Goal: Information Seeking & Learning: Learn about a topic

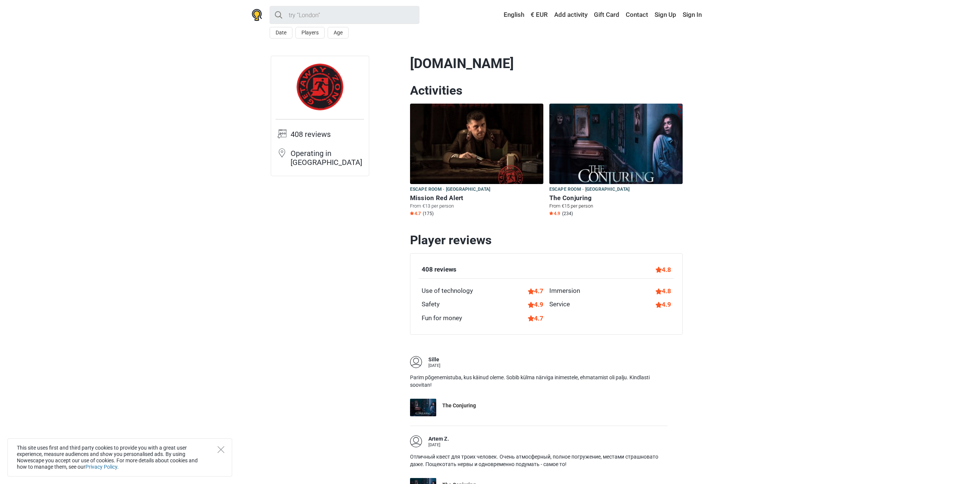
click at [642, 145] on img at bounding box center [615, 144] width 133 height 80
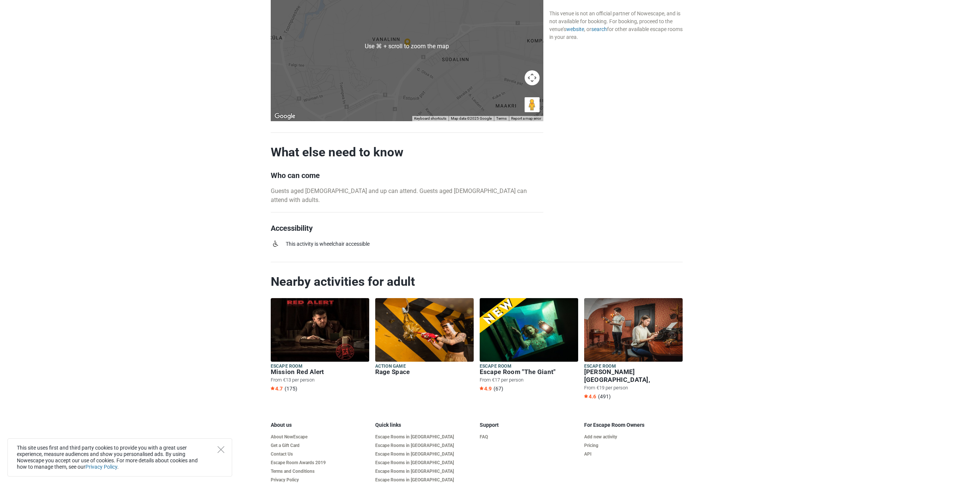
scroll to position [1544, 0]
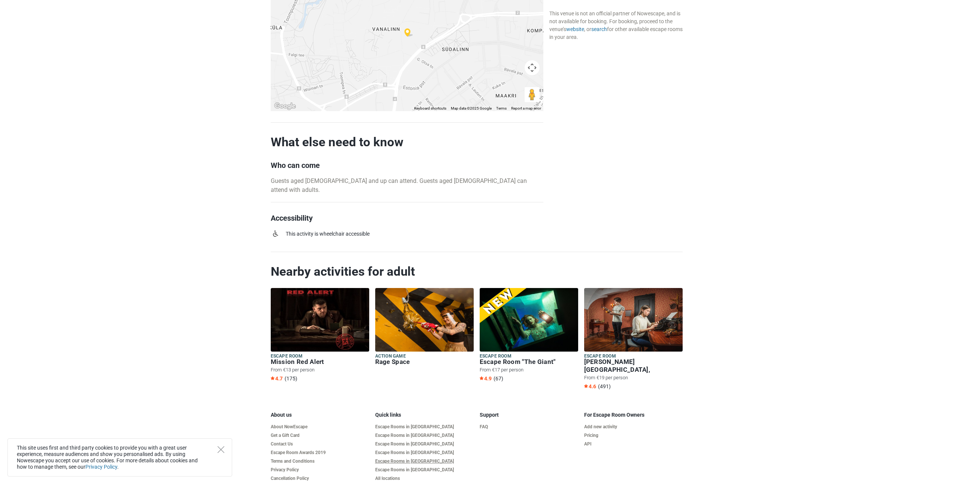
click at [400, 459] on link "Escape Rooms in [GEOGRAPHIC_DATA]" at bounding box center [424, 462] width 98 height 6
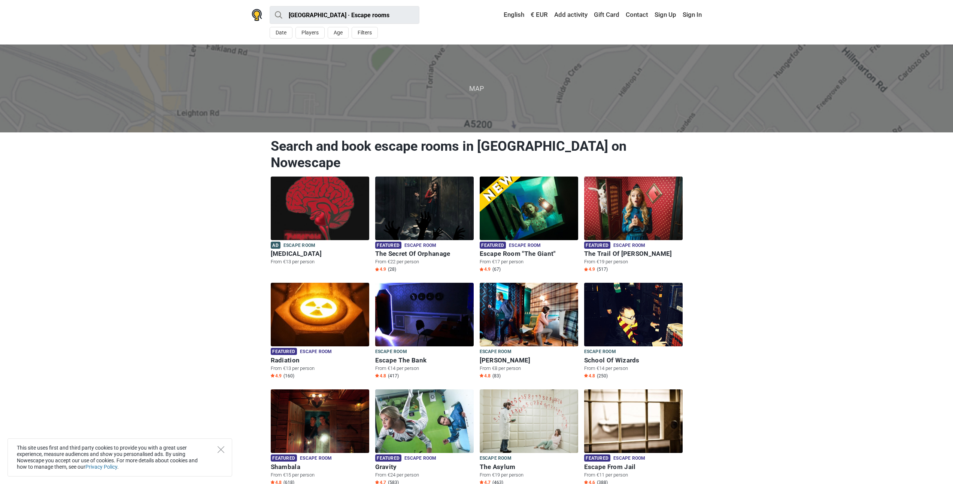
click at [475, 78] on span "Map" at bounding box center [476, 89] width 965 height 88
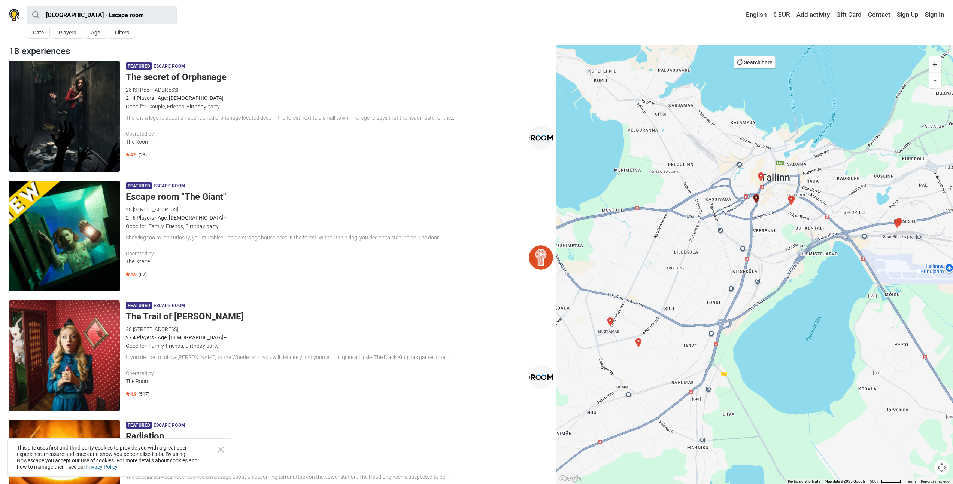
click at [371, 136] on div "Operated by" at bounding box center [327, 134] width 403 height 8
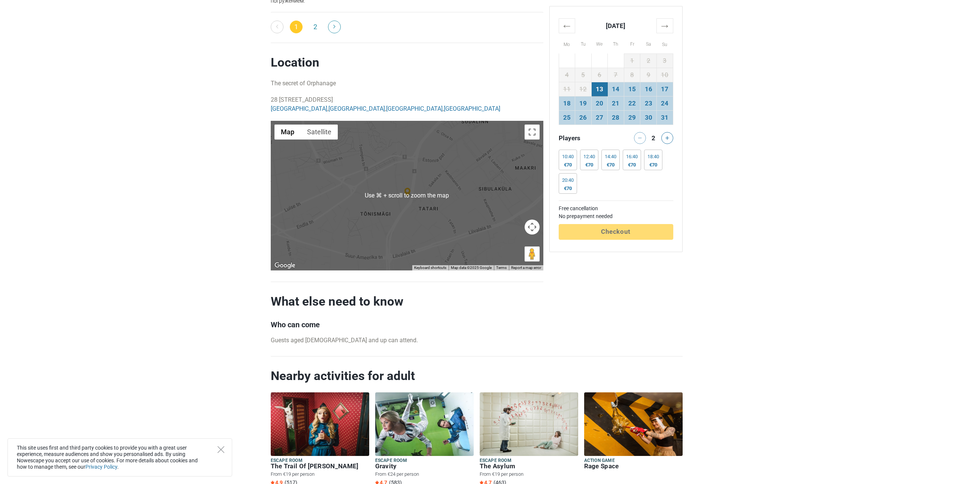
scroll to position [1455, 0]
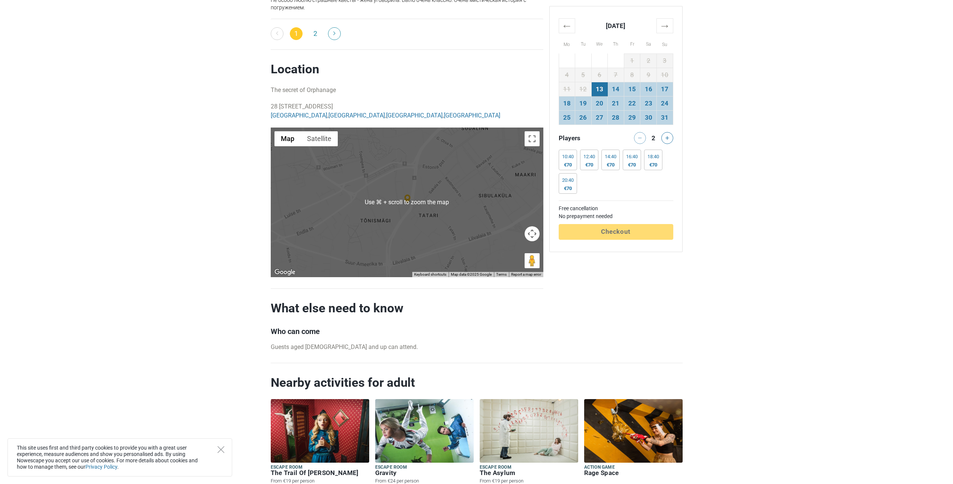
click at [420, 212] on div at bounding box center [407, 203] width 273 height 150
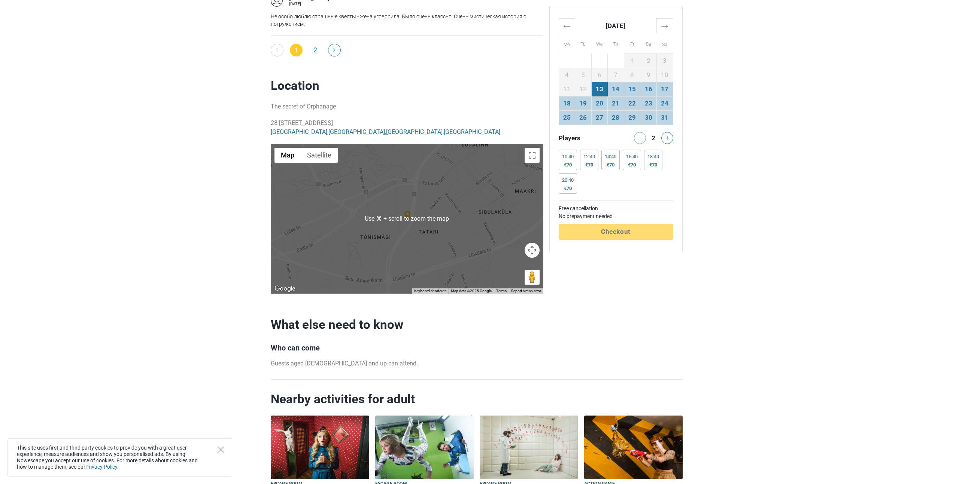
scroll to position [1410, 0]
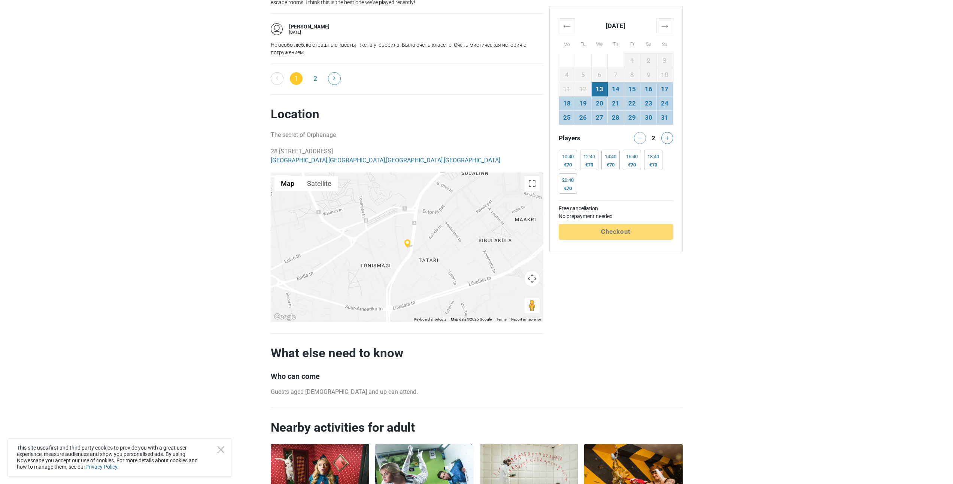
click at [414, 256] on div at bounding box center [407, 248] width 273 height 150
click at [413, 253] on div at bounding box center [407, 248] width 273 height 150
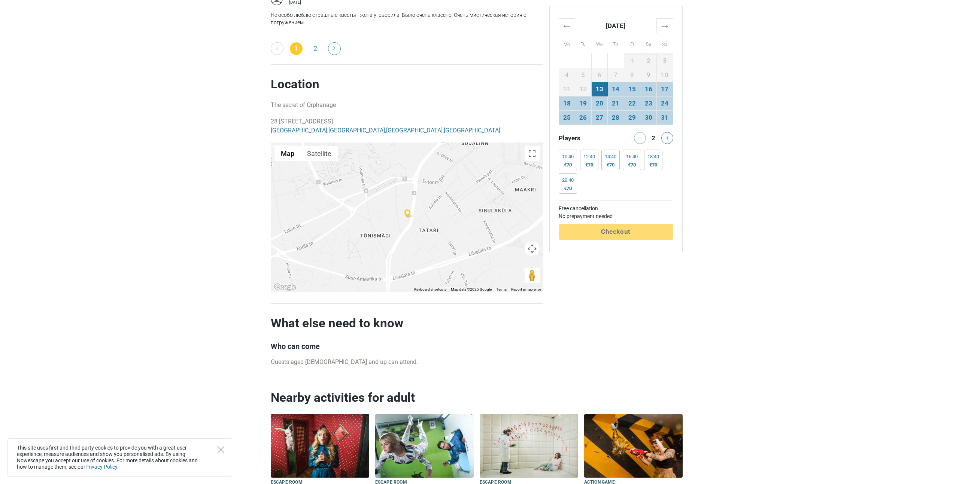
scroll to position [1455, 0]
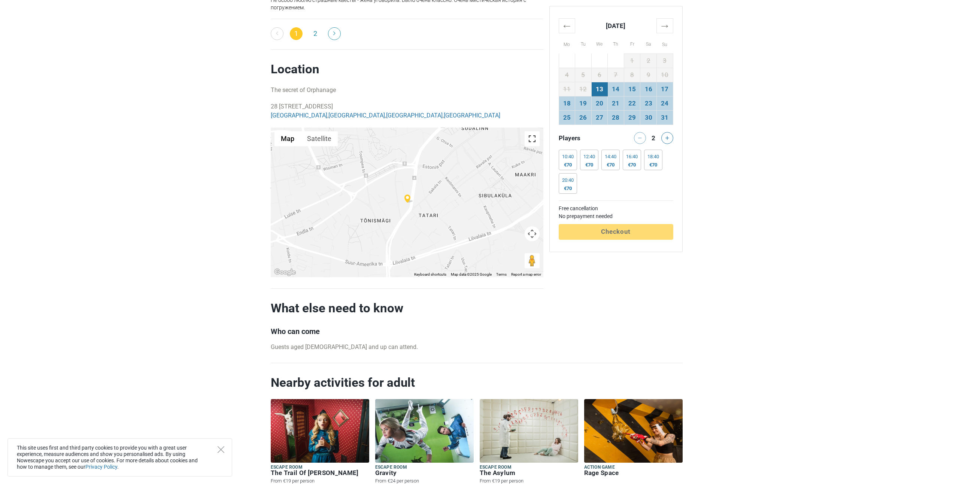
click at [535, 140] on button "Toggle fullscreen view" at bounding box center [532, 138] width 15 height 15
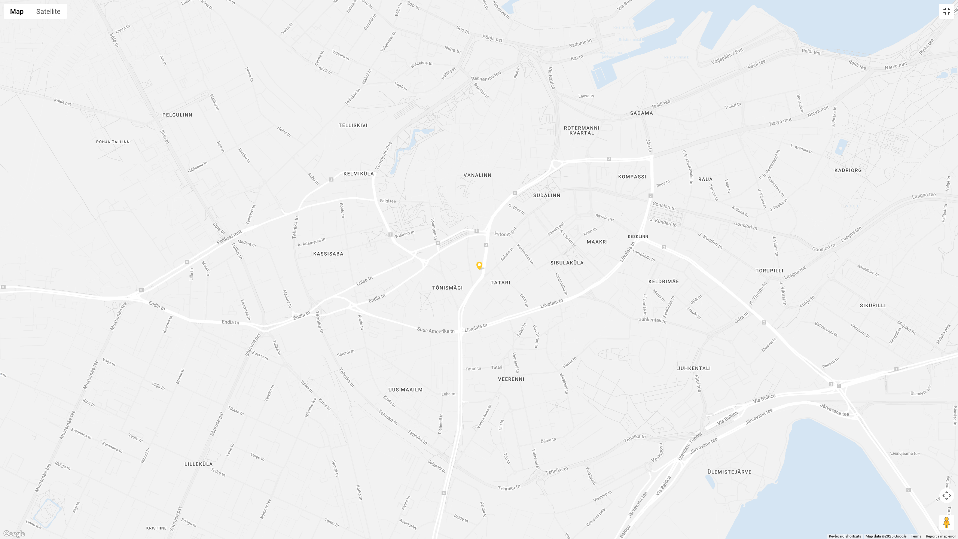
click at [945, 16] on button "Toggle fullscreen view" at bounding box center [947, 11] width 15 height 15
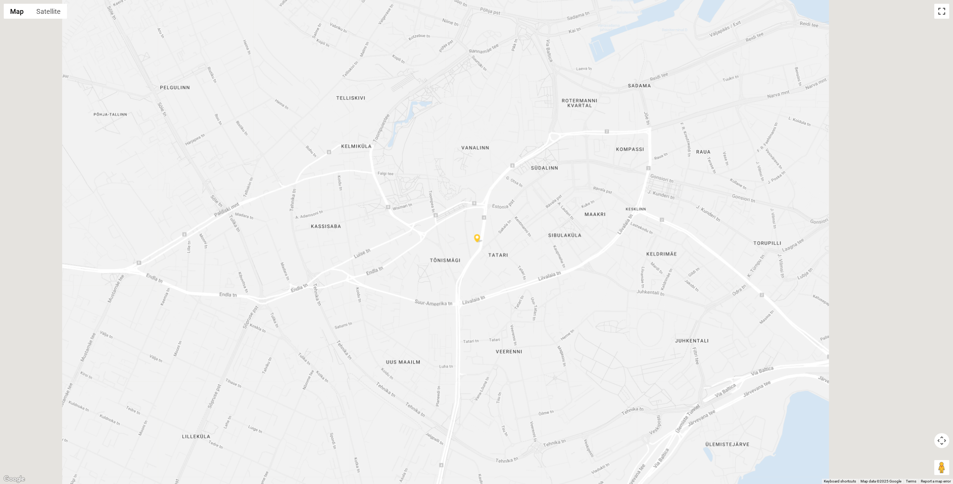
scroll to position [127, 0]
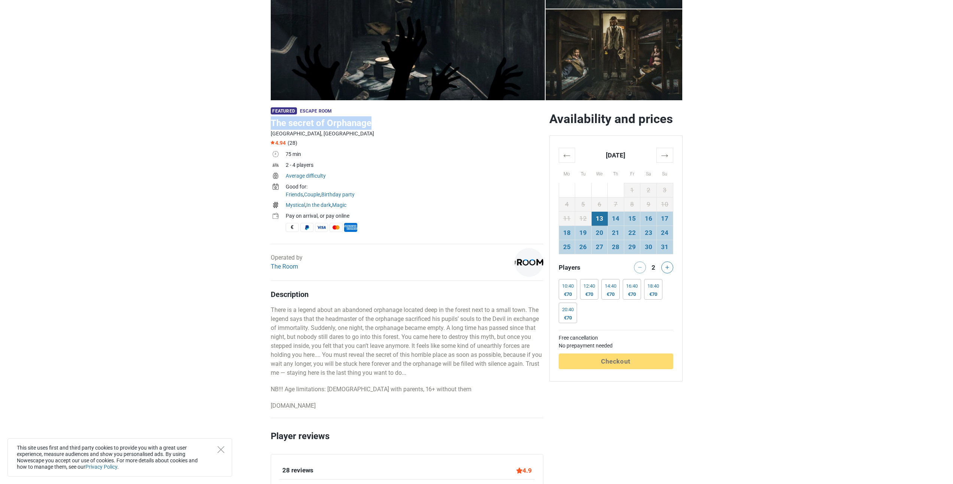
drag, startPoint x: 272, startPoint y: 122, endPoint x: 368, endPoint y: 119, distance: 96.2
click at [368, 119] on h1 "The secret of Orphanage" at bounding box center [407, 122] width 273 height 13
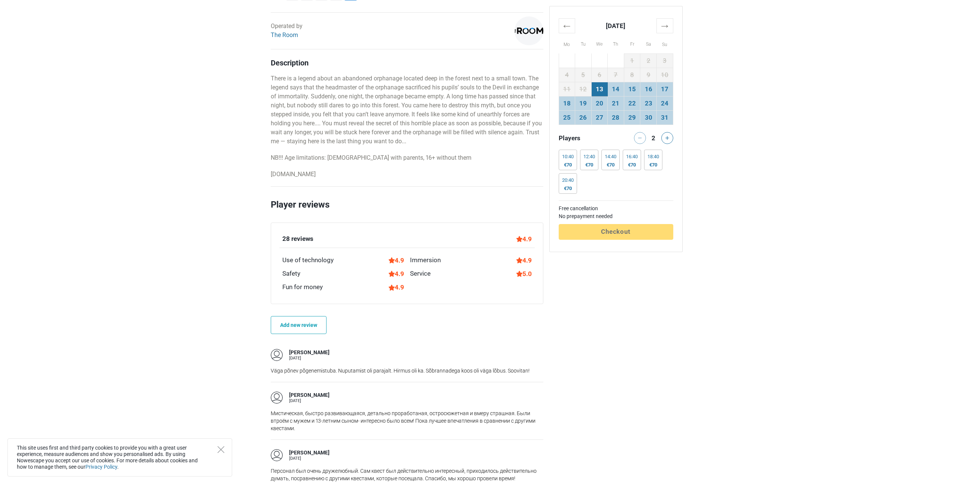
scroll to position [347, 0]
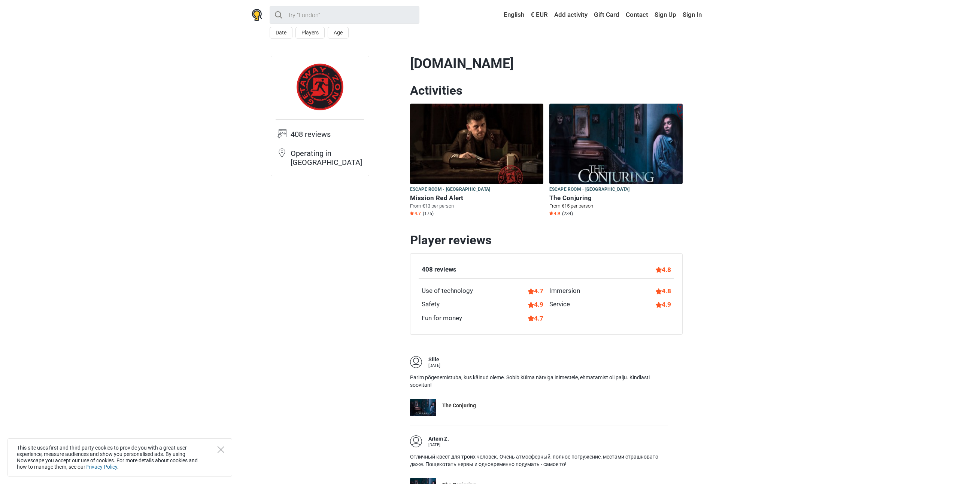
click at [632, 149] on img at bounding box center [615, 144] width 133 height 80
click at [576, 196] on h6 "The Conjuring" at bounding box center [615, 198] width 133 height 8
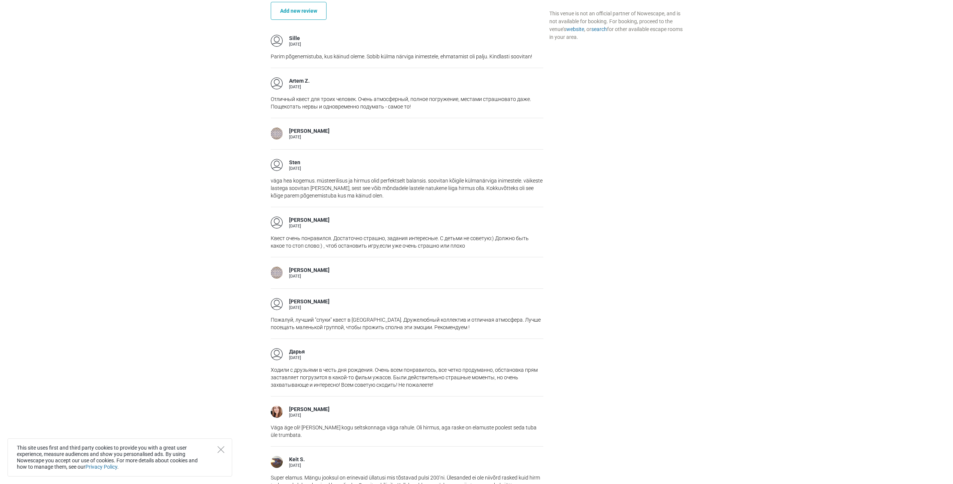
scroll to position [522, 0]
